Goal: Navigation & Orientation: Find specific page/section

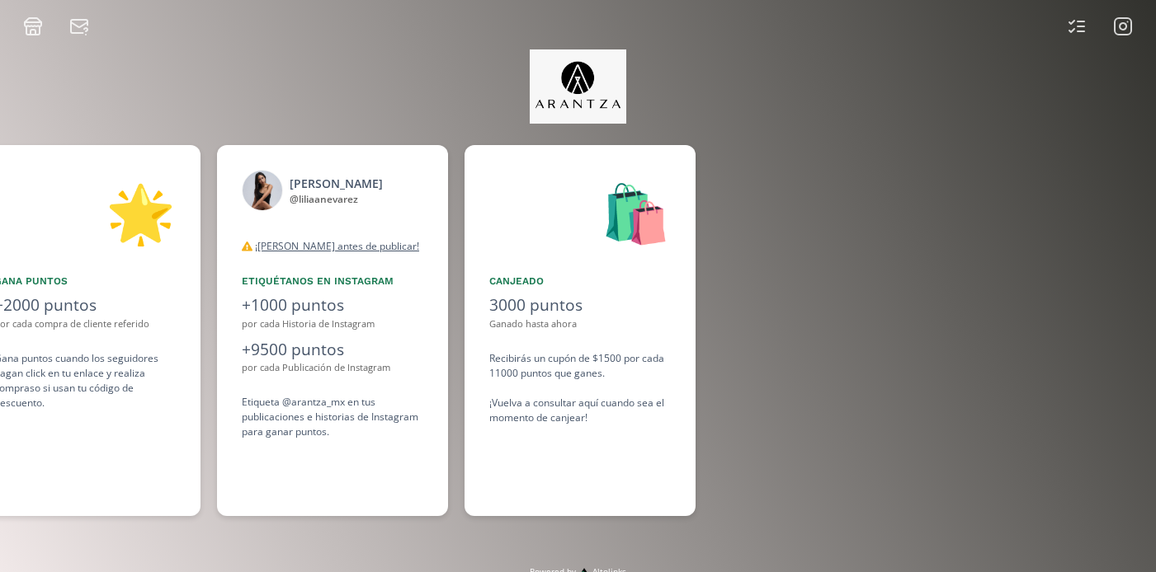
scroll to position [0, 1237]
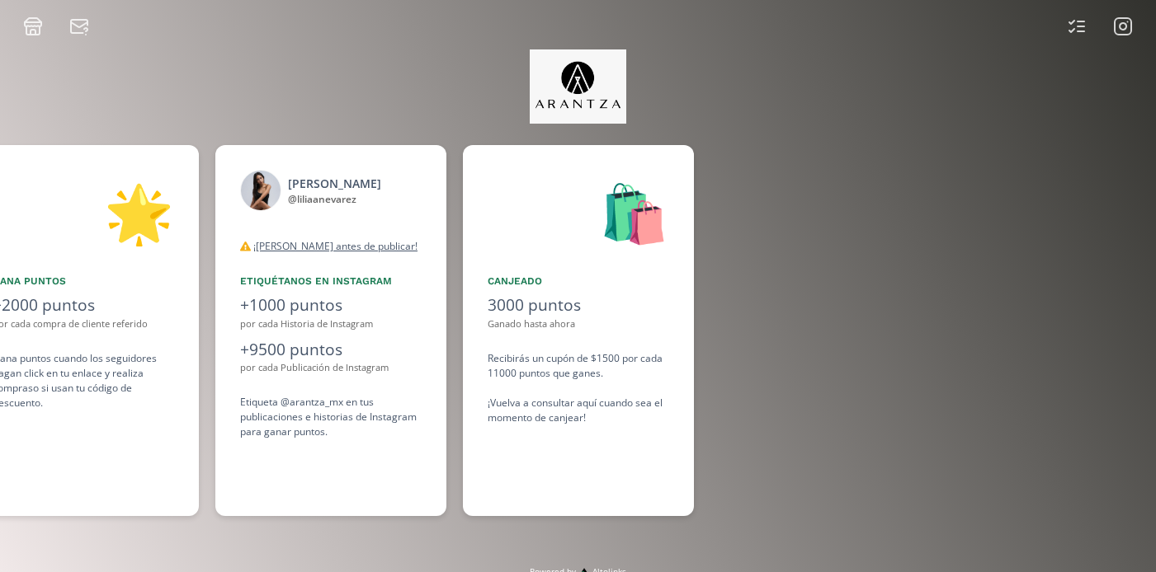
click at [1129, 26] on icon at bounding box center [1123, 26] width 20 height 20
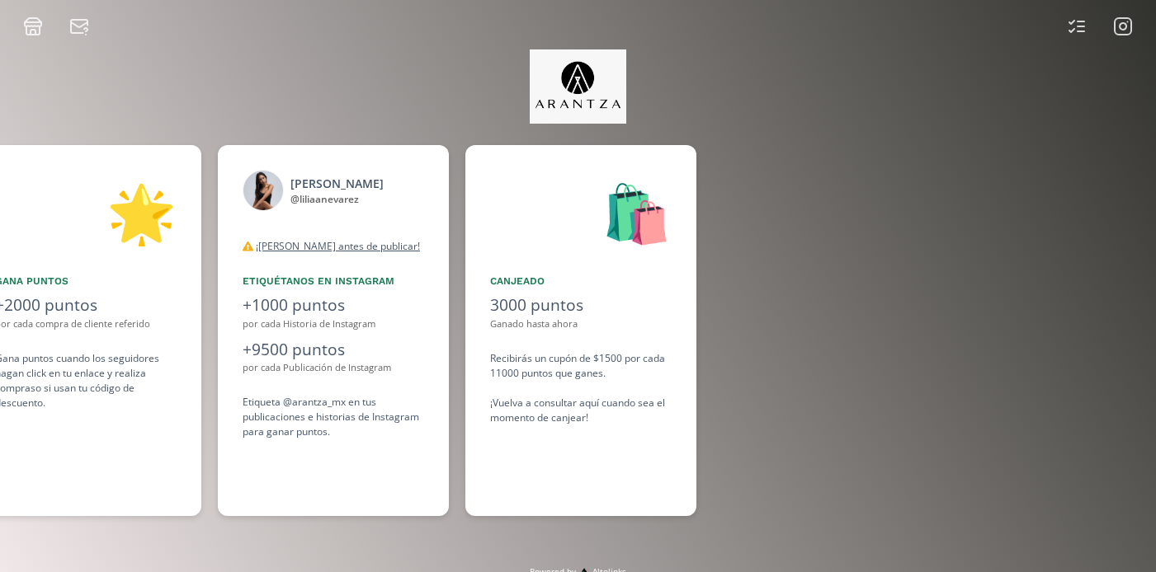
scroll to position [0, 1237]
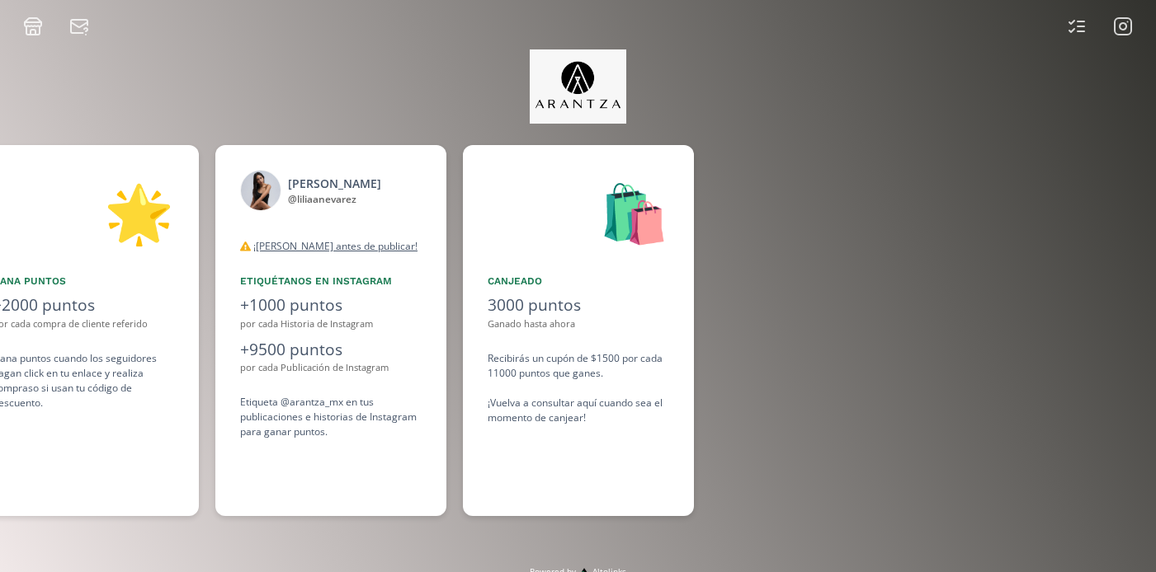
click at [1116, 30] on icon at bounding box center [1123, 26] width 20 height 20
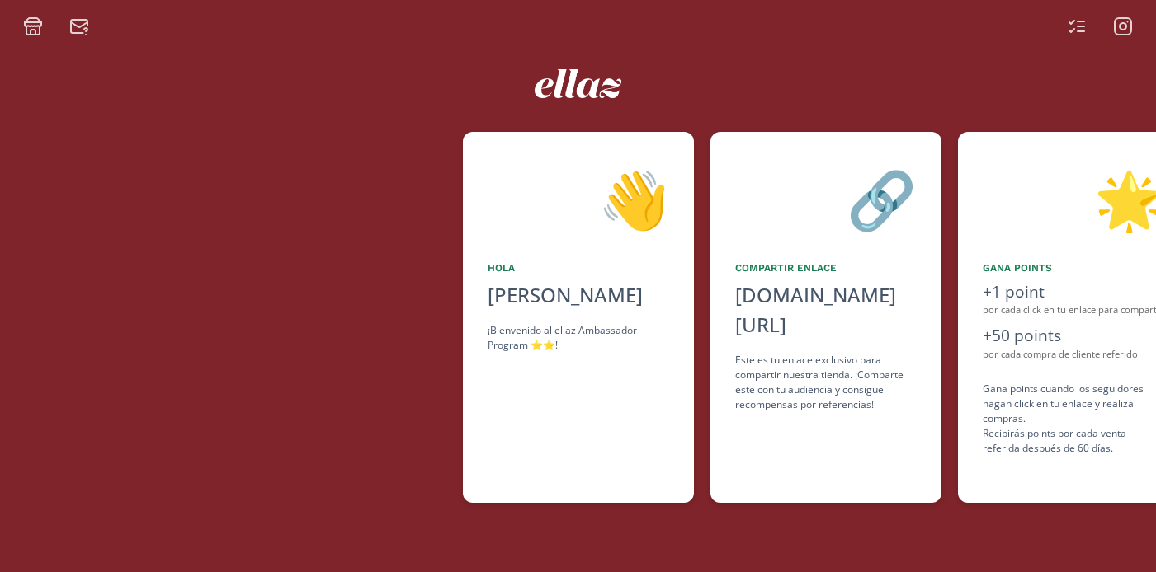
scroll to position [0, 990]
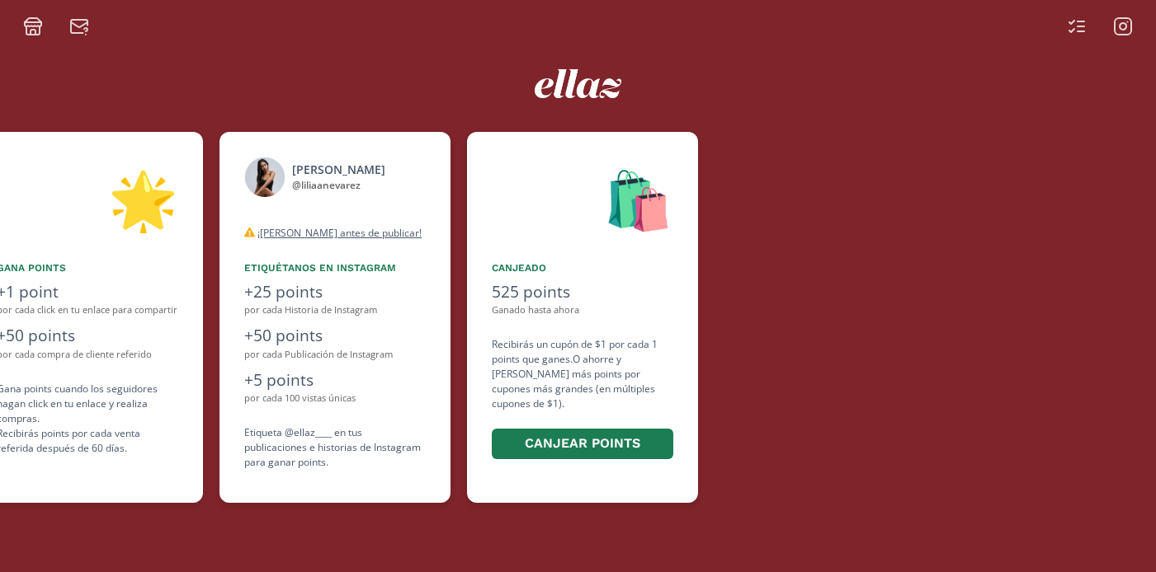
scroll to position [0, 990]
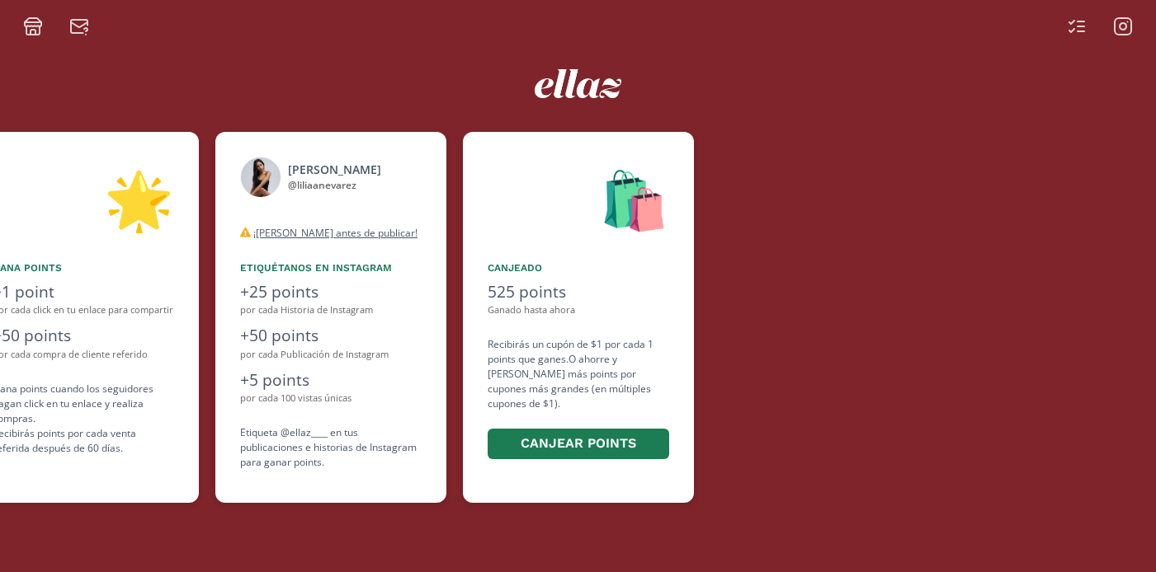
click at [1120, 35] on icon at bounding box center [1123, 26] width 20 height 20
